Goal: Task Accomplishment & Management: Manage account settings

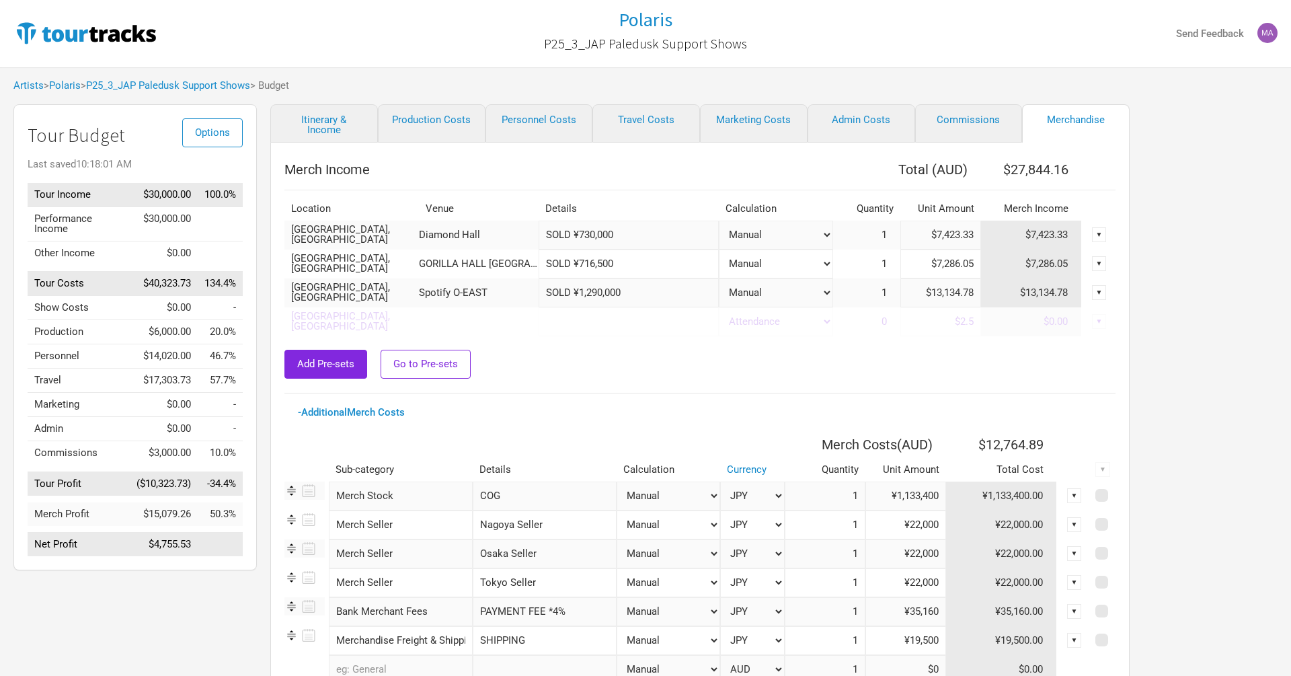
select select "Set Amount"
select select "JPY"
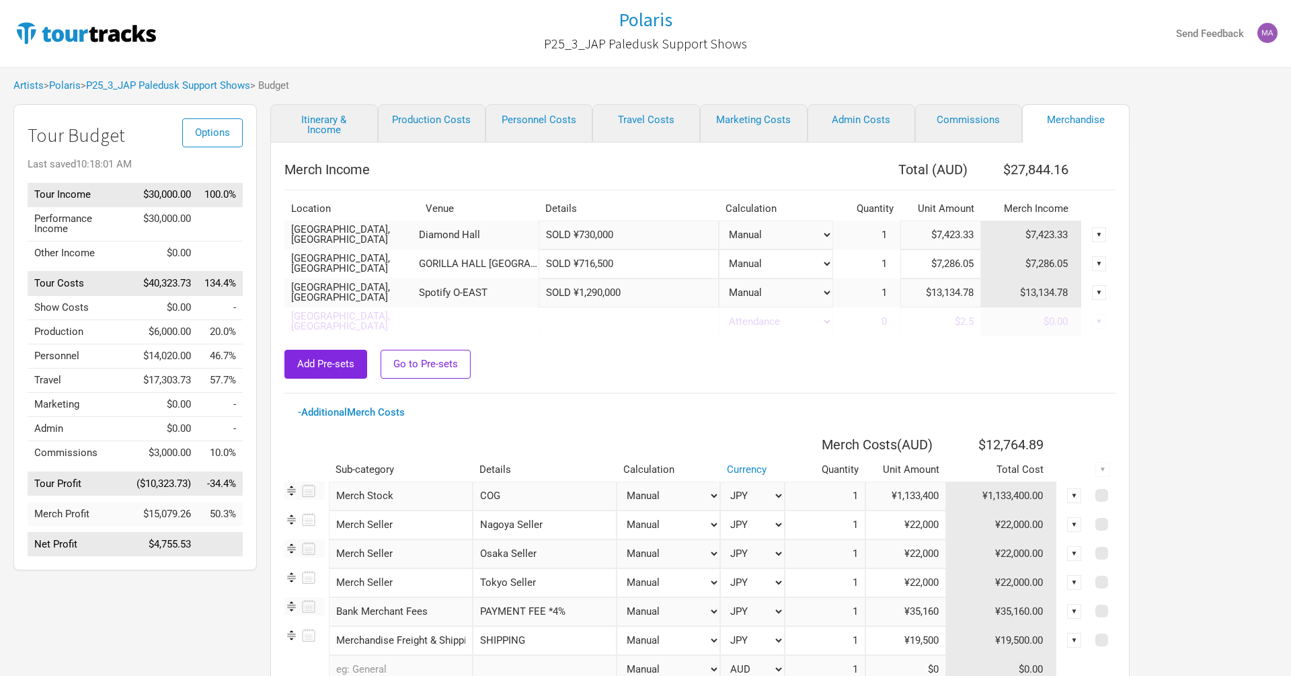
select select "JPY"
click at [604, 293] on input "SOLD ¥1,290,000" at bounding box center [628, 292] width 180 height 29
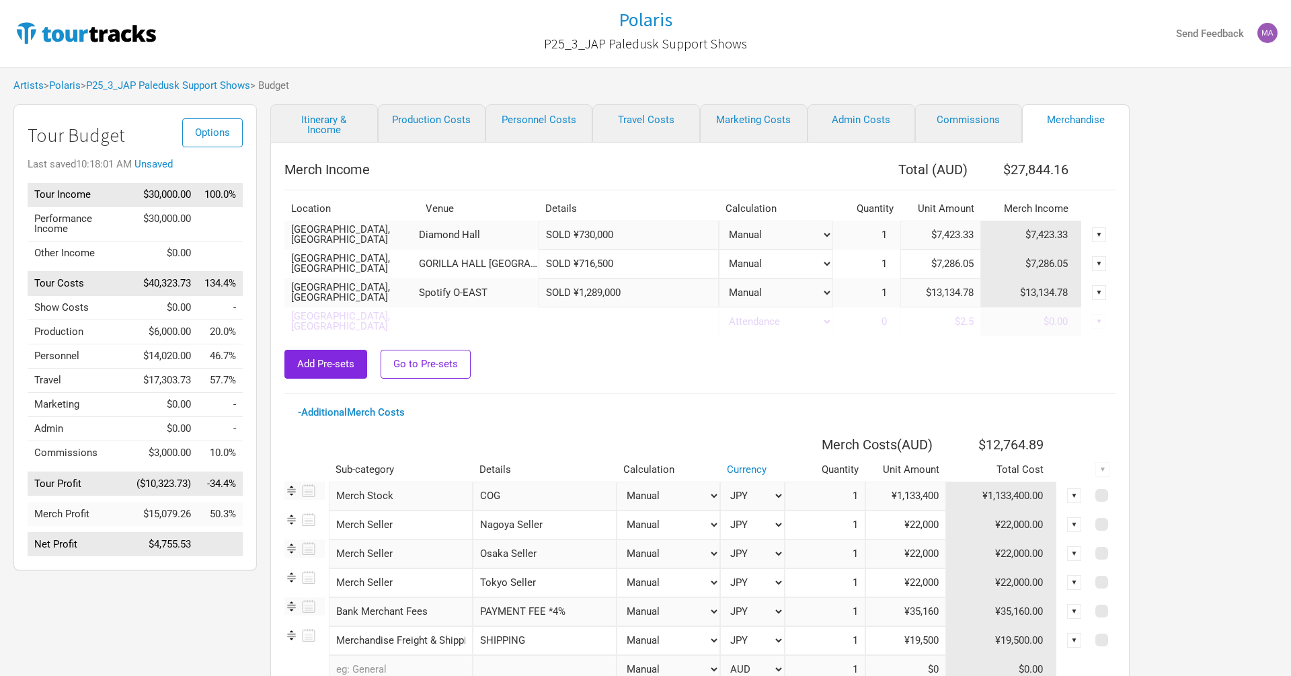
type input "SOLD ¥1,289,000"
click at [623, 358] on div "Add Pre-sets Go to Pre-sets" at bounding box center [699, 364] width 831 height 29
click at [637, 364] on div "Add Pre-sets Go to Pre-sets" at bounding box center [699, 364] width 831 height 29
click at [579, 298] on input "SOLD ¥1,289,000" at bounding box center [628, 292] width 180 height 29
drag, startPoint x: 583, startPoint y: 291, endPoint x: 639, endPoint y: 292, distance: 56.5
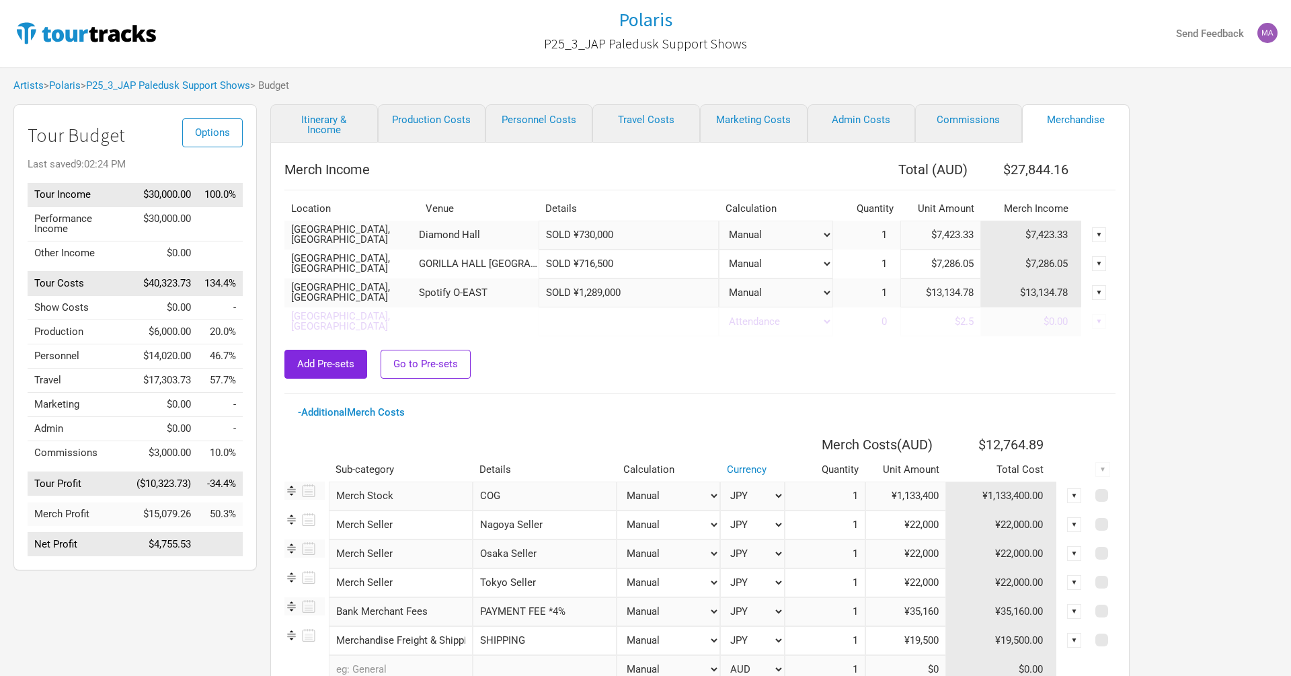
click at [639, 294] on input "SOLD ¥1,289,000" at bounding box center [628, 292] width 180 height 29
click at [946, 293] on input "$13,134.78" at bounding box center [940, 292] width 81 height 29
drag, startPoint x: 910, startPoint y: 295, endPoint x: 1004, endPoint y: 290, distance: 94.2
click at [1004, 290] on tr "[GEOGRAPHIC_DATA], [GEOGRAPHIC_DATA] Spotify O-EAST SOLD ¥1,289,000 Attendance …" at bounding box center [699, 292] width 831 height 29
paste input "1.04"
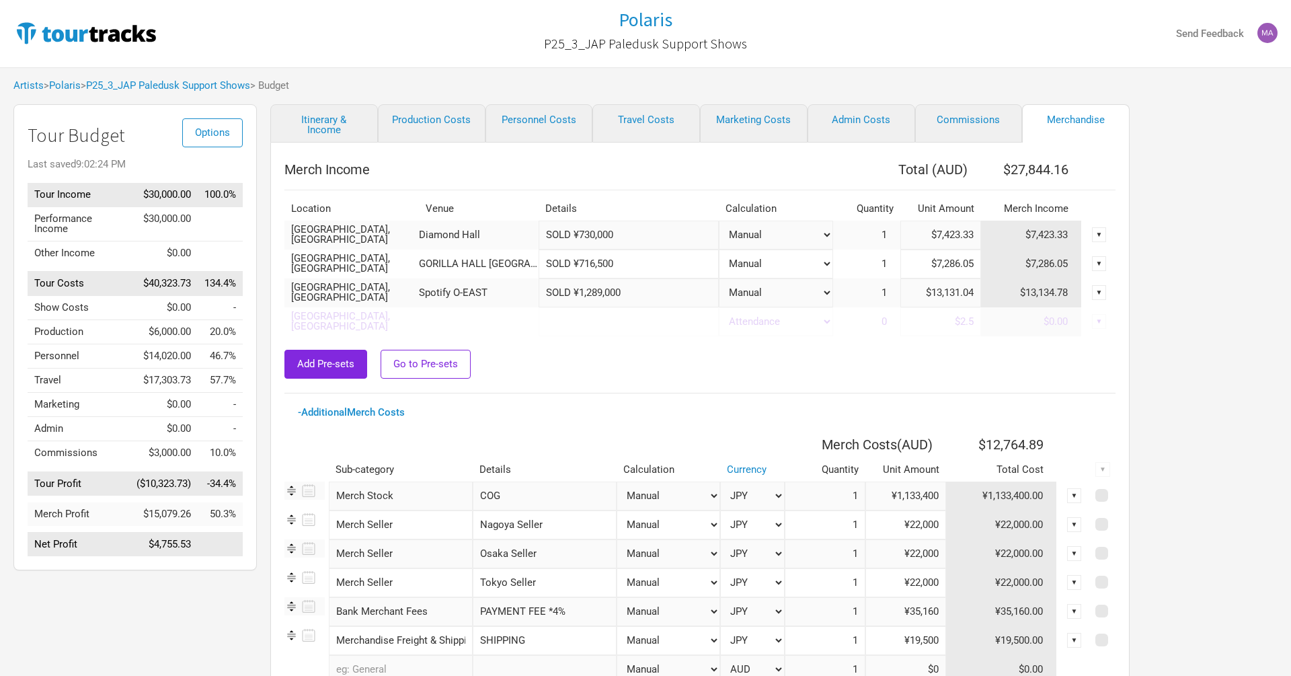
type input "$13,131.04"
click at [847, 368] on div "Add Pre-sets Go to Pre-sets" at bounding box center [699, 364] width 831 height 29
